Goal: Find contact information: Obtain details needed to contact an individual or organization

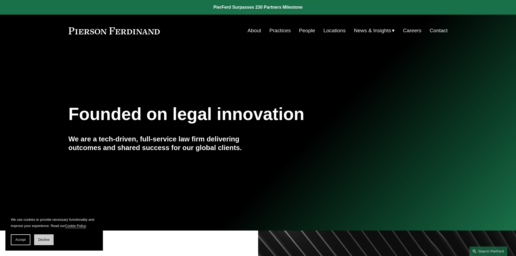
click at [50, 240] on button "Decline" at bounding box center [44, 240] width 20 height 11
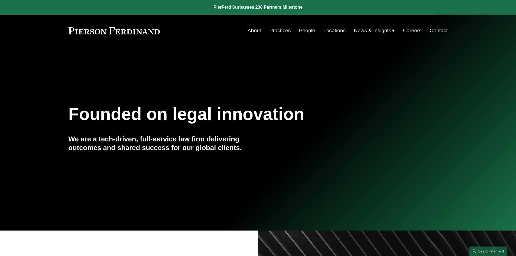
click at [278, 29] on link "Practices" at bounding box center [279, 30] width 21 height 10
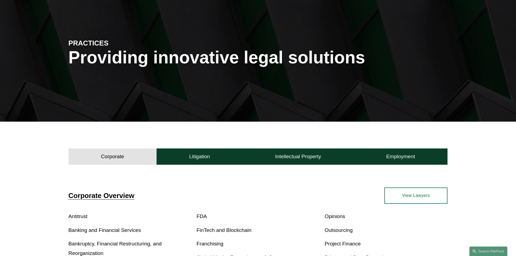
scroll to position [108, 0]
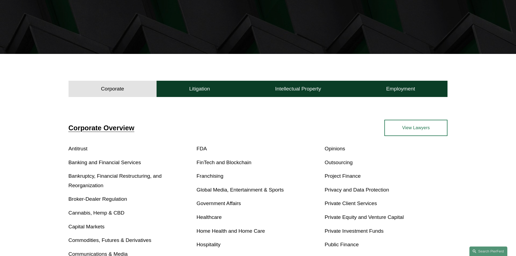
click at [115, 212] on link "Cannabis, Hemp & CBD" at bounding box center [97, 213] width 56 height 6
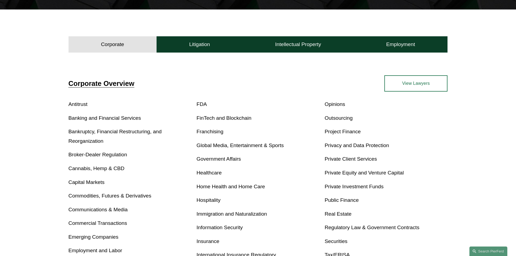
scroll to position [163, 0]
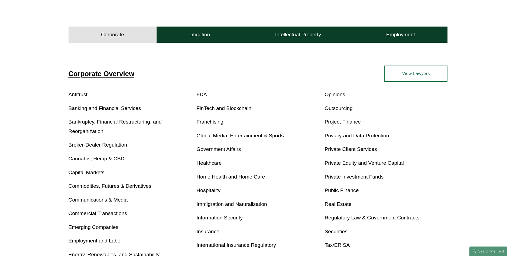
click at [335, 204] on link "Real Estate" at bounding box center [338, 204] width 27 height 6
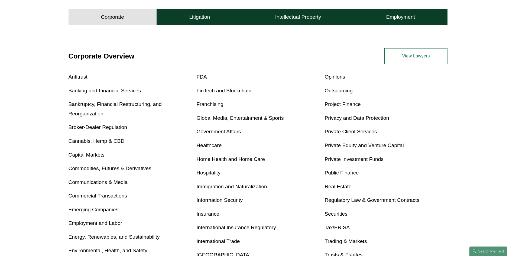
scroll to position [190, 0]
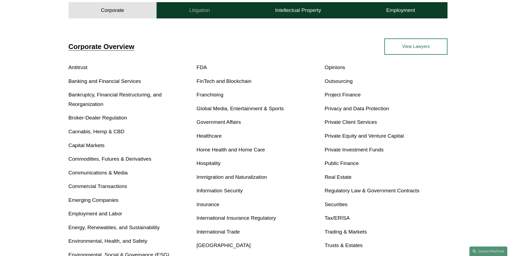
click at [205, 12] on h4 "Litigation" at bounding box center [199, 10] width 21 height 7
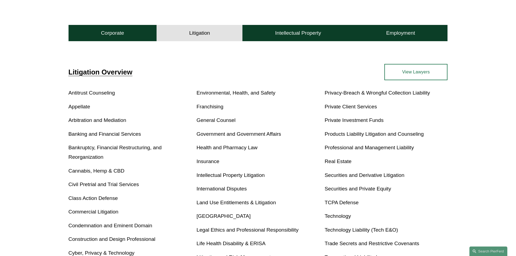
scroll to position [147, 0]
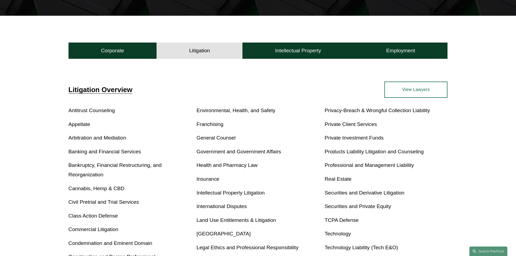
click at [339, 178] on link "Real Estate" at bounding box center [338, 179] width 27 height 6
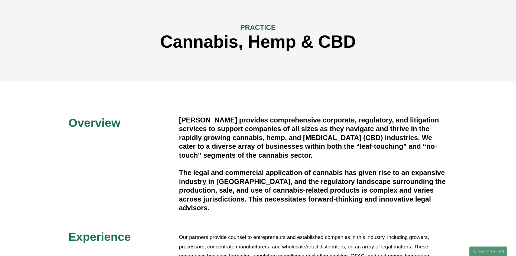
scroll to position [54, 0]
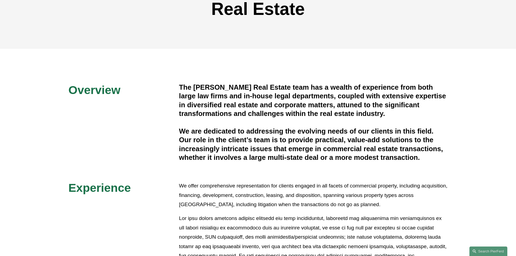
scroll to position [81, 0]
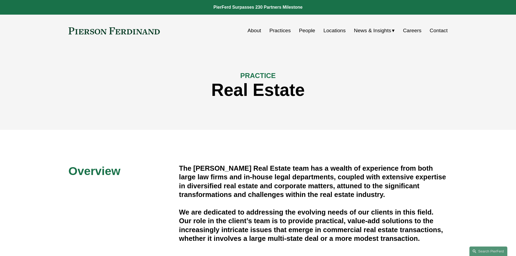
click at [338, 31] on link "Locations" at bounding box center [335, 30] width 22 height 10
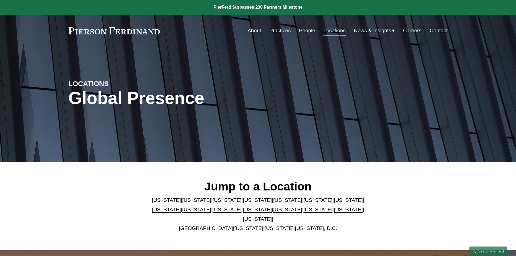
click at [205, 226] on link "United Kingdom" at bounding box center [206, 229] width 54 height 6
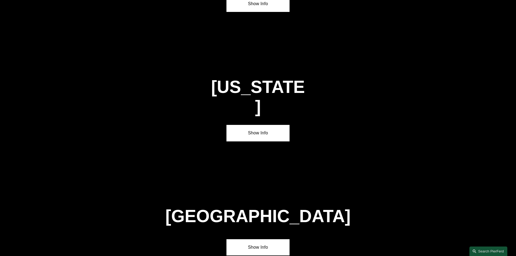
scroll to position [1961, 0]
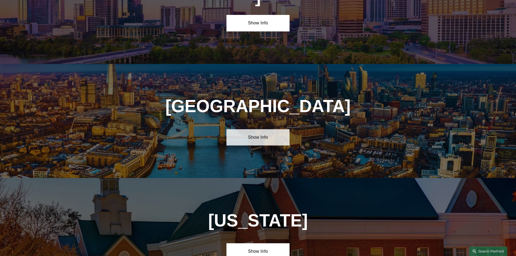
click at [264, 129] on link "Show Info" at bounding box center [258, 137] width 63 height 16
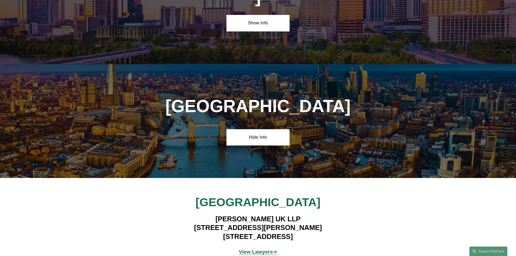
click at [265, 249] on strong "View Lawyers" at bounding box center [256, 252] width 34 height 6
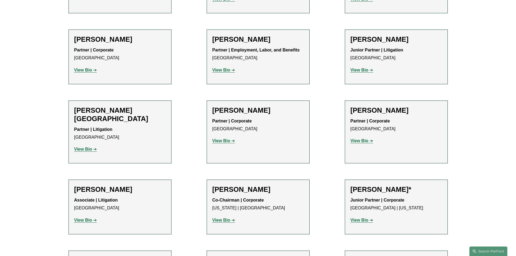
scroll to position [380, 0]
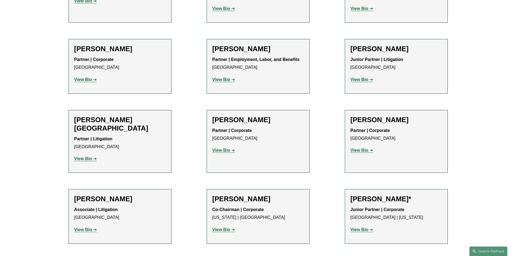
click at [119, 116] on h2 "[PERSON_NAME][GEOGRAPHIC_DATA]" at bounding box center [120, 124] width 92 height 17
click at [86, 156] on strong "View Bio" at bounding box center [83, 158] width 18 height 5
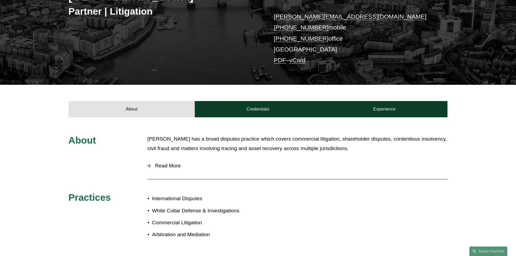
scroll to position [136, 0]
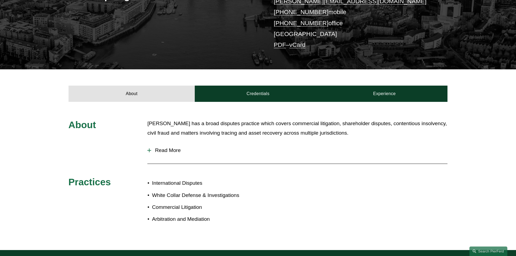
click at [170, 147] on span "Read More" at bounding box center [299, 150] width 297 height 6
